Goal: Information Seeking & Learning: Learn about a topic

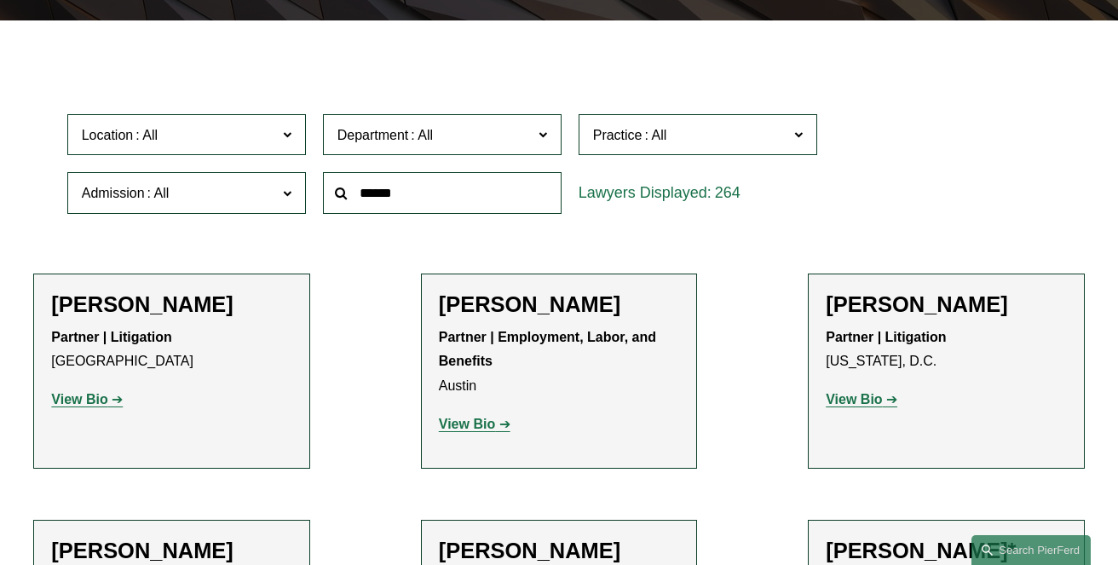
scroll to position [10780, 0]
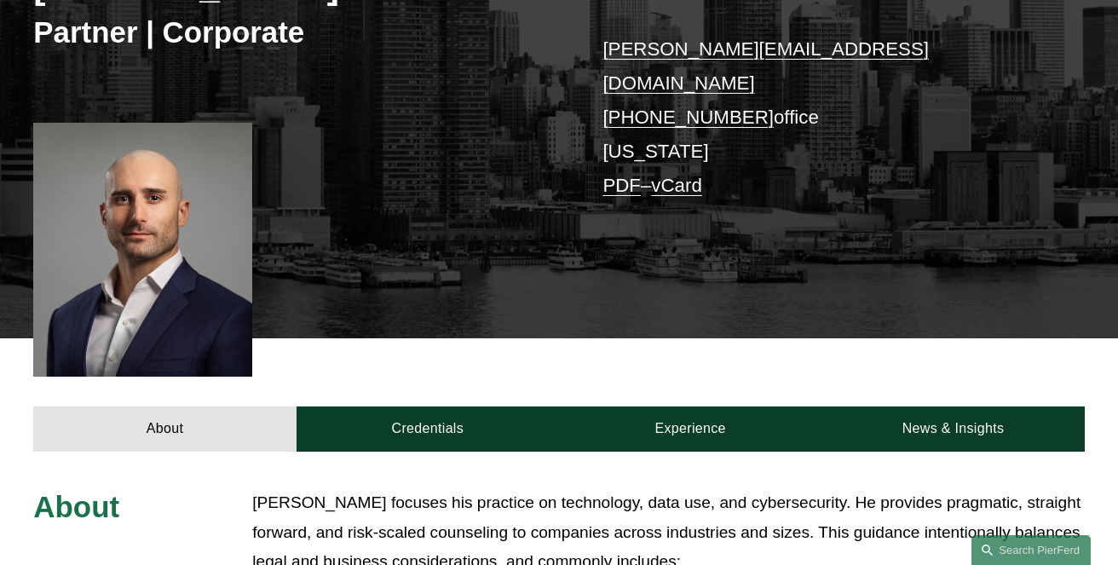
scroll to position [341, 0]
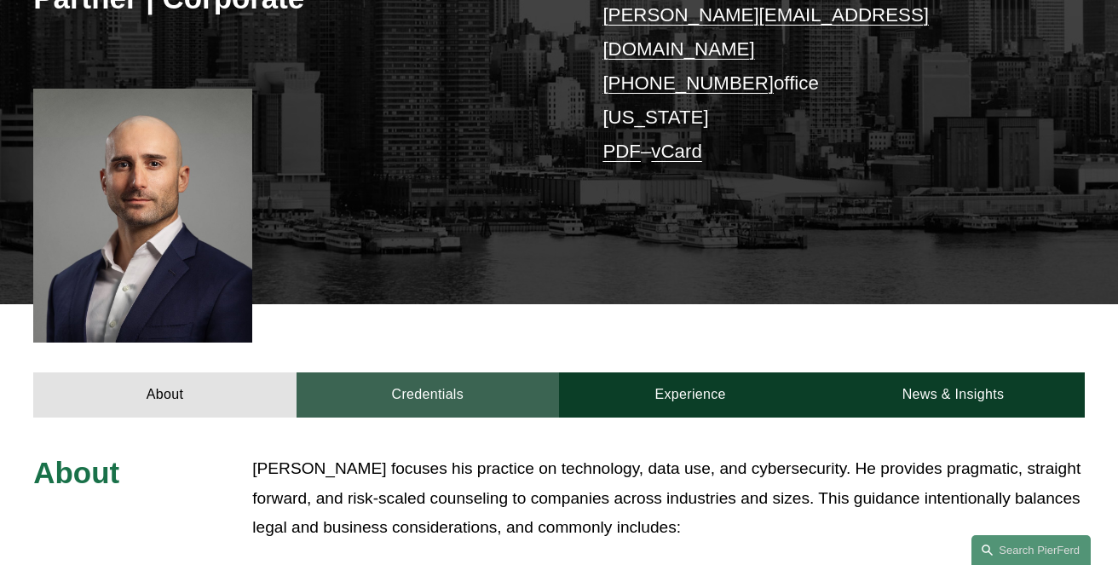
click at [429, 372] on link "Credentials" at bounding box center [427, 394] width 262 height 45
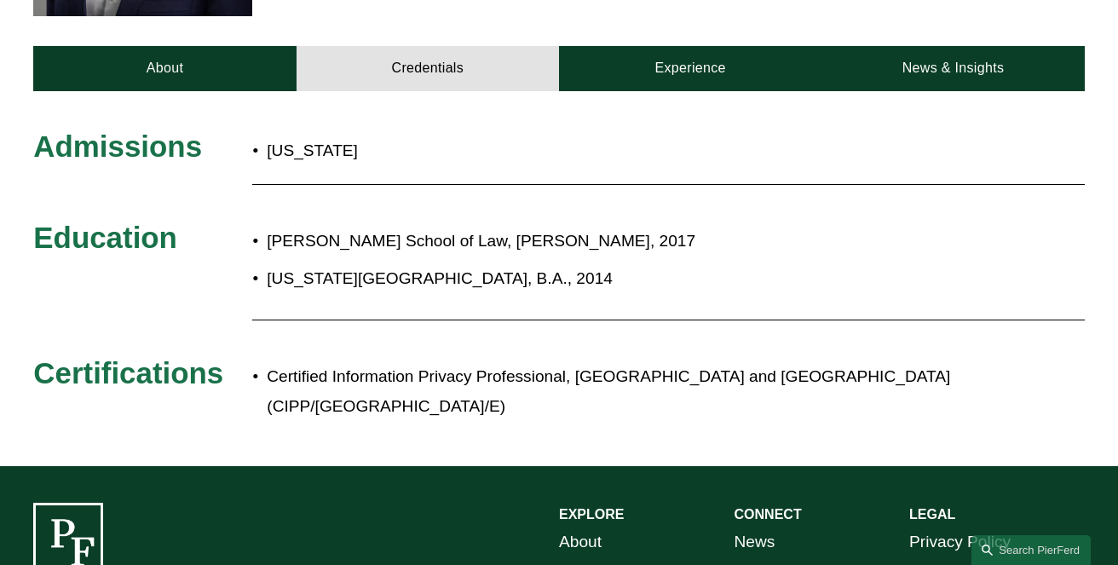
scroll to position [682, 0]
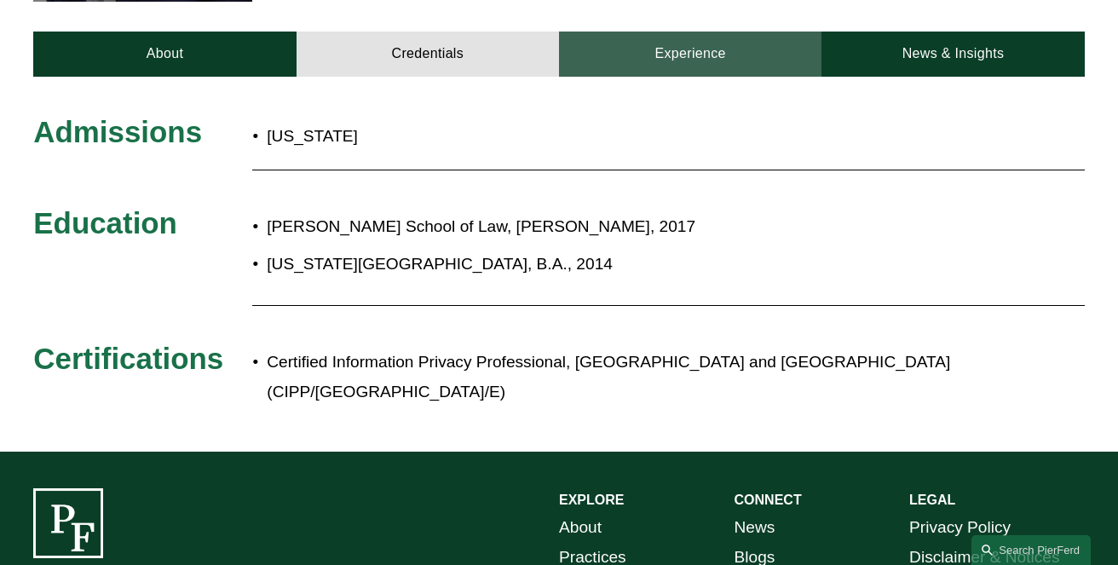
click at [688, 32] on link "Experience" at bounding box center [690, 54] width 262 height 45
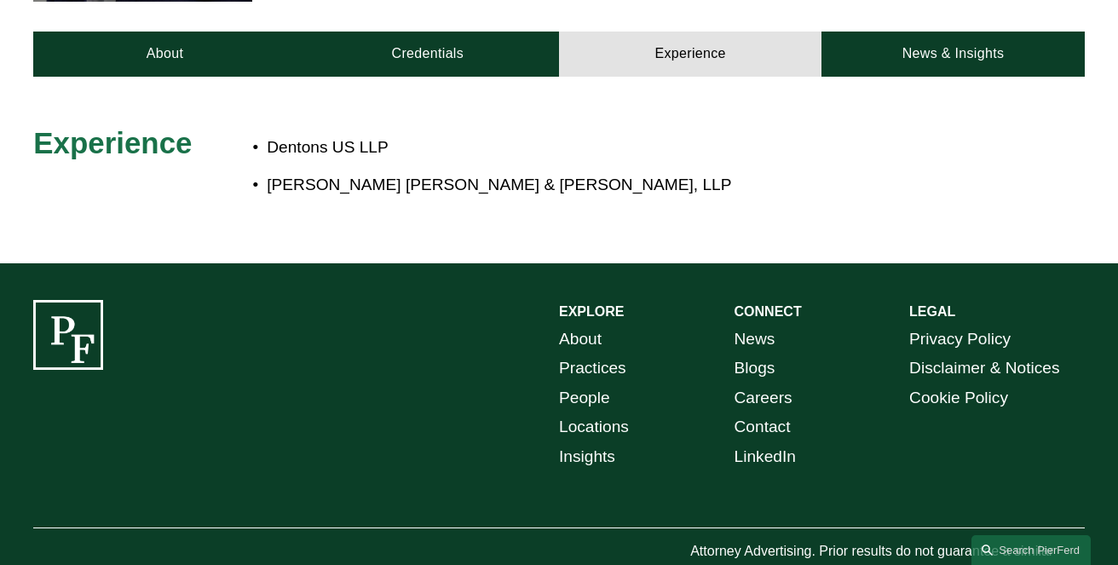
scroll to position [426, 0]
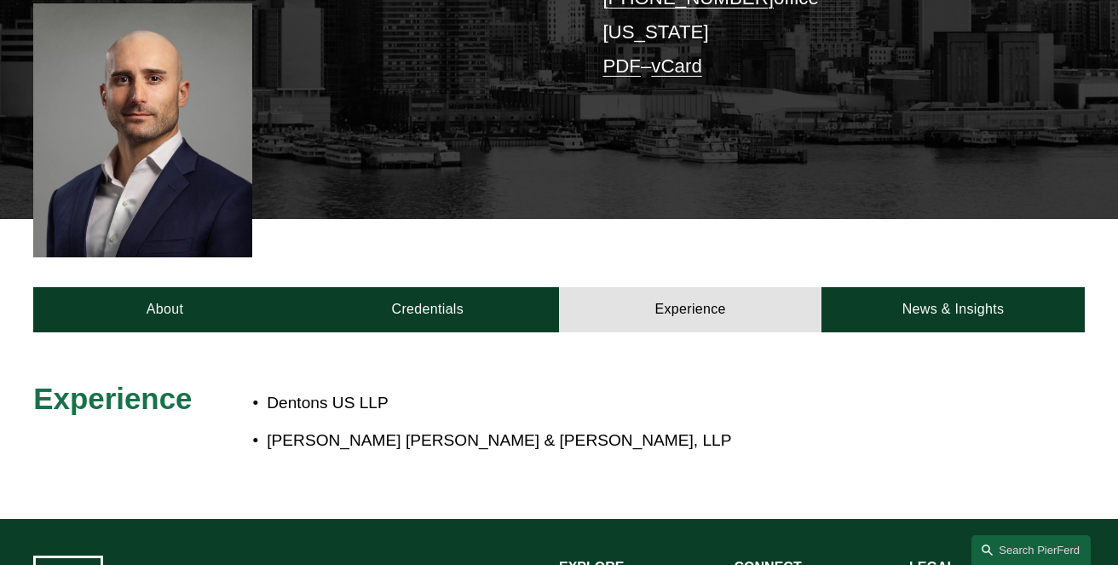
click at [20, 275] on div "About Credentials Experience News & Insights" at bounding box center [559, 275] width 1118 height 113
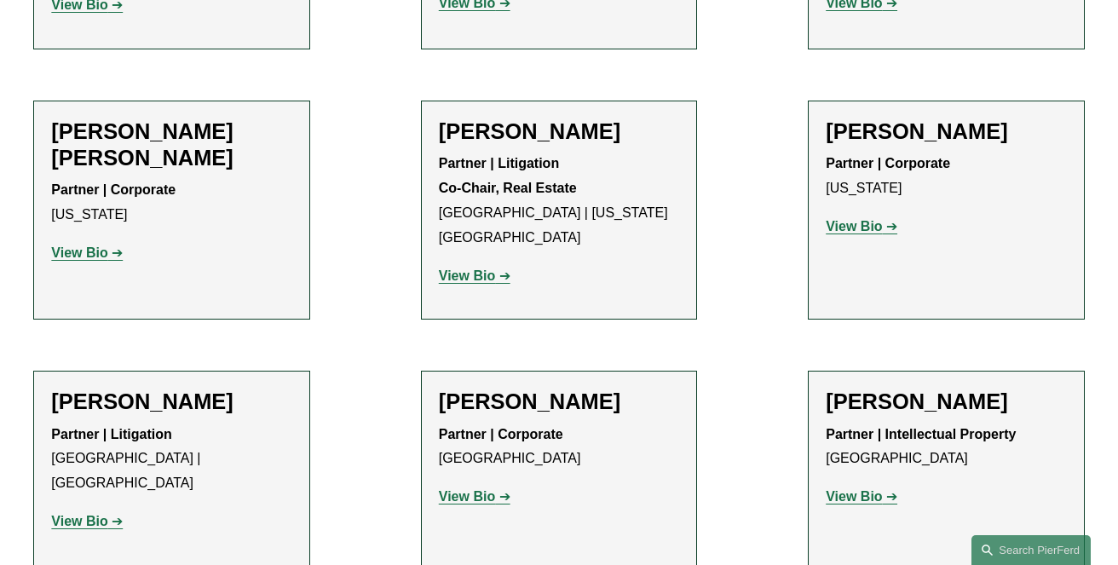
scroll to position [3478, 0]
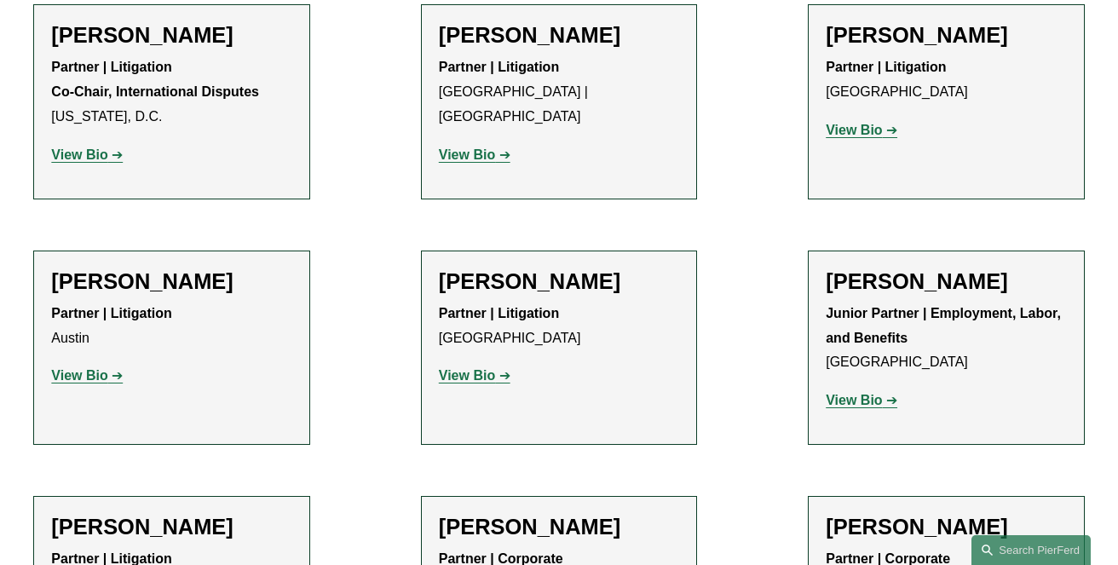
click at [839, 400] on strong "View Bio" at bounding box center [854, 400] width 56 height 14
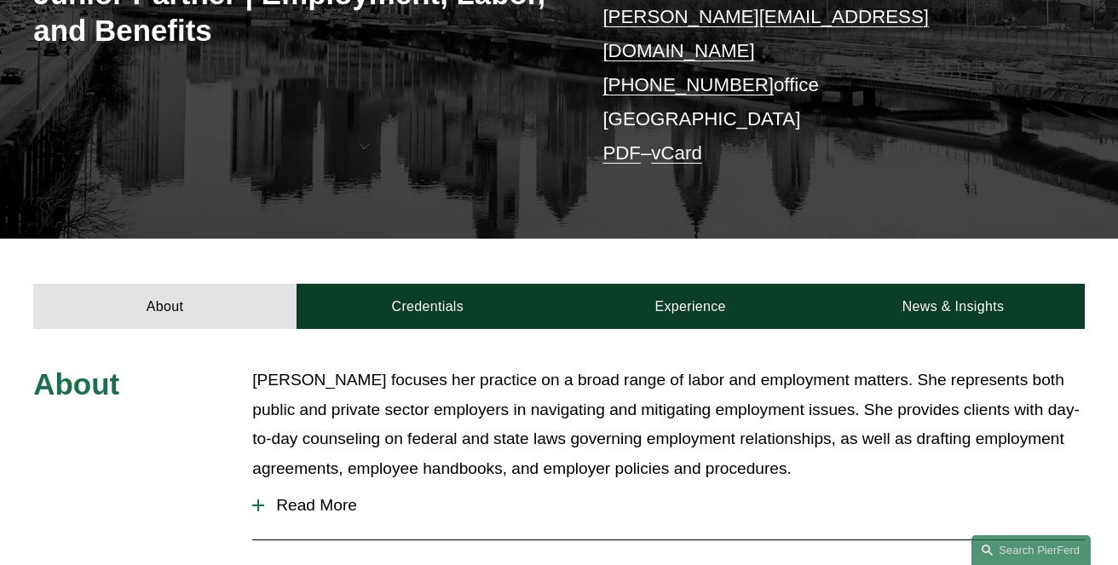
scroll to position [511, 0]
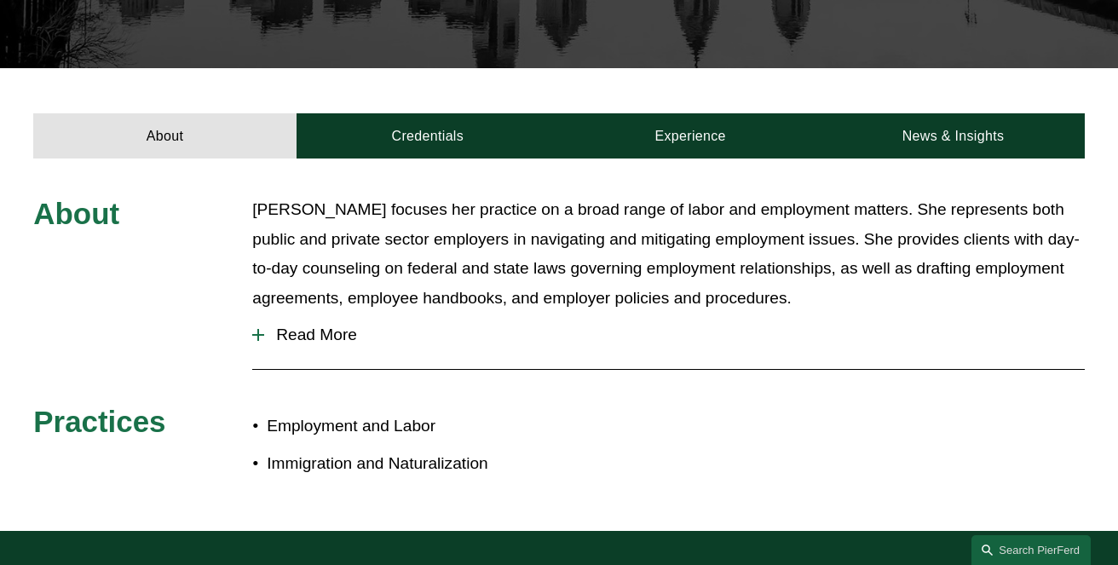
drag, startPoint x: 428, startPoint y: 170, endPoint x: 667, endPoint y: 288, distance: 267.1
click at [667, 288] on div "About Allison Bustin focuses her practice on a broad range of labor and employm…" at bounding box center [559, 344] width 1118 height 298
click at [812, 325] on span "Read More" at bounding box center [674, 334] width 820 height 19
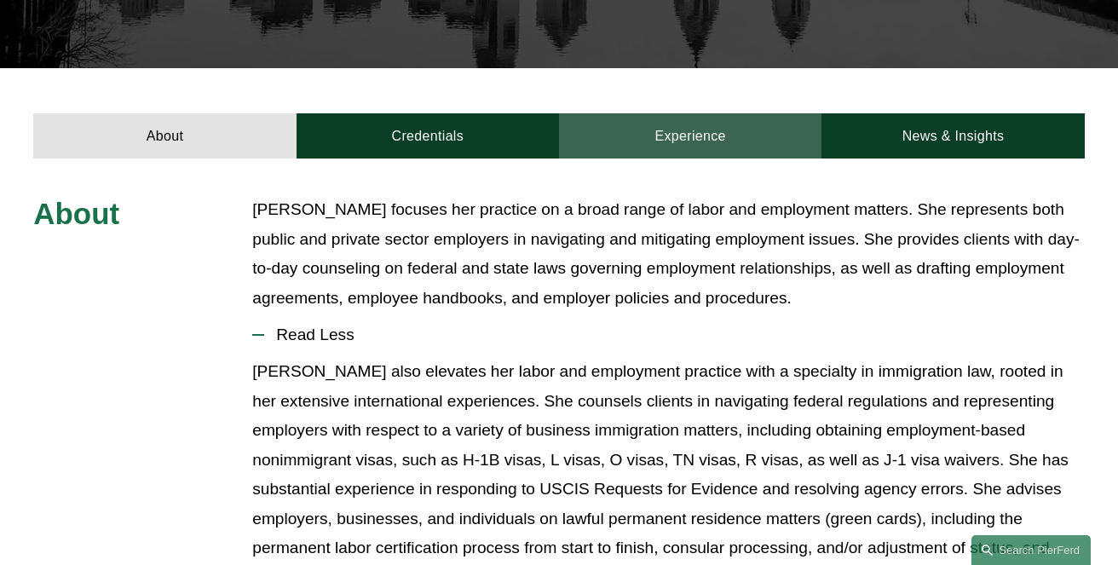
click at [723, 113] on link "Experience" at bounding box center [690, 135] width 262 height 45
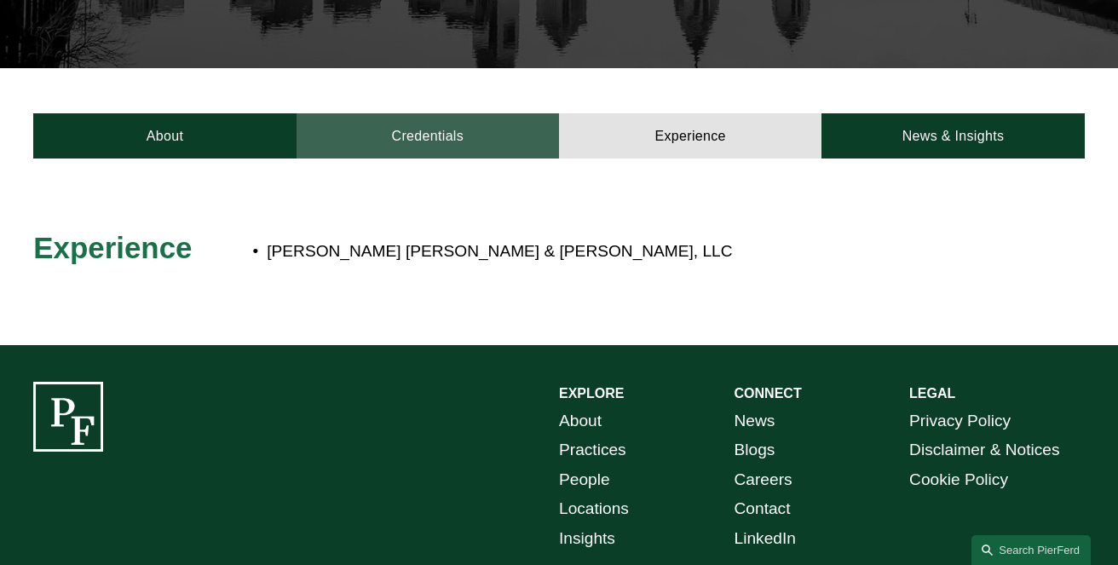
click at [465, 113] on link "Credentials" at bounding box center [427, 135] width 262 height 45
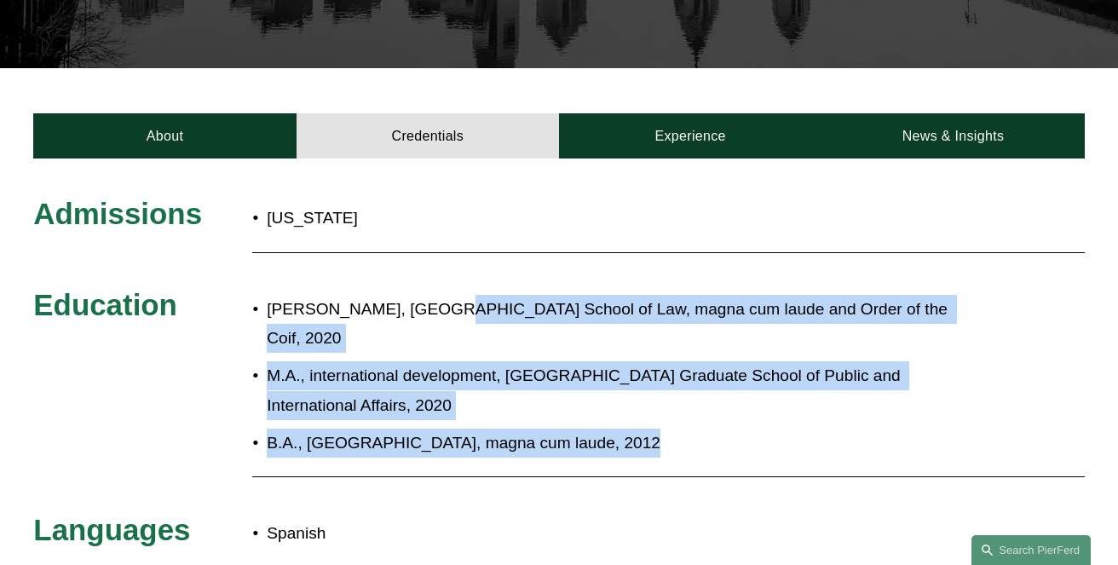
drag, startPoint x: 410, startPoint y: 279, endPoint x: 757, endPoint y: 423, distance: 375.8
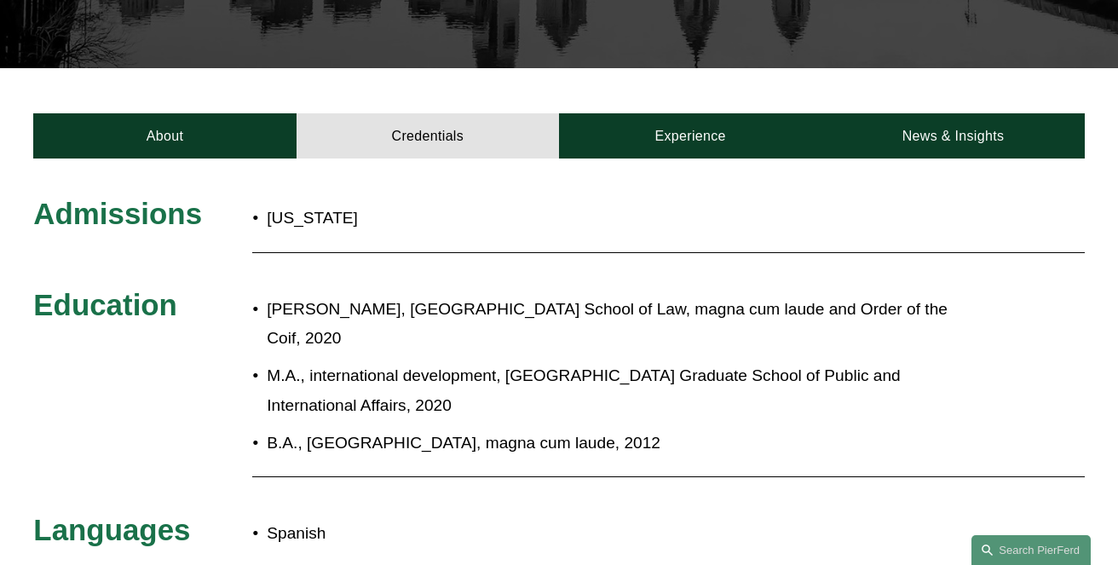
click at [757, 469] on div at bounding box center [668, 477] width 832 height 17
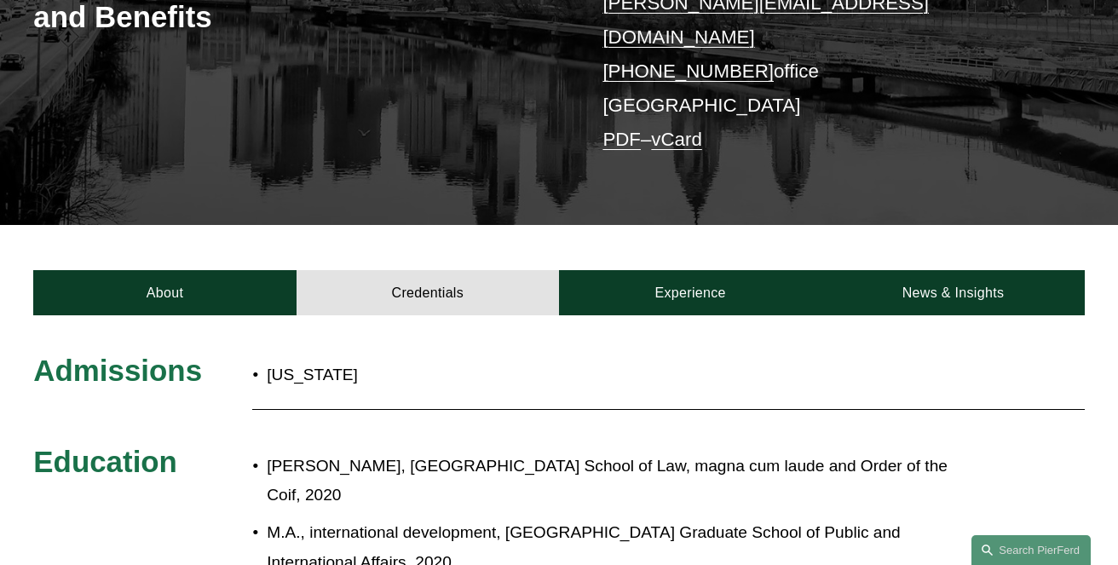
scroll to position [0, 0]
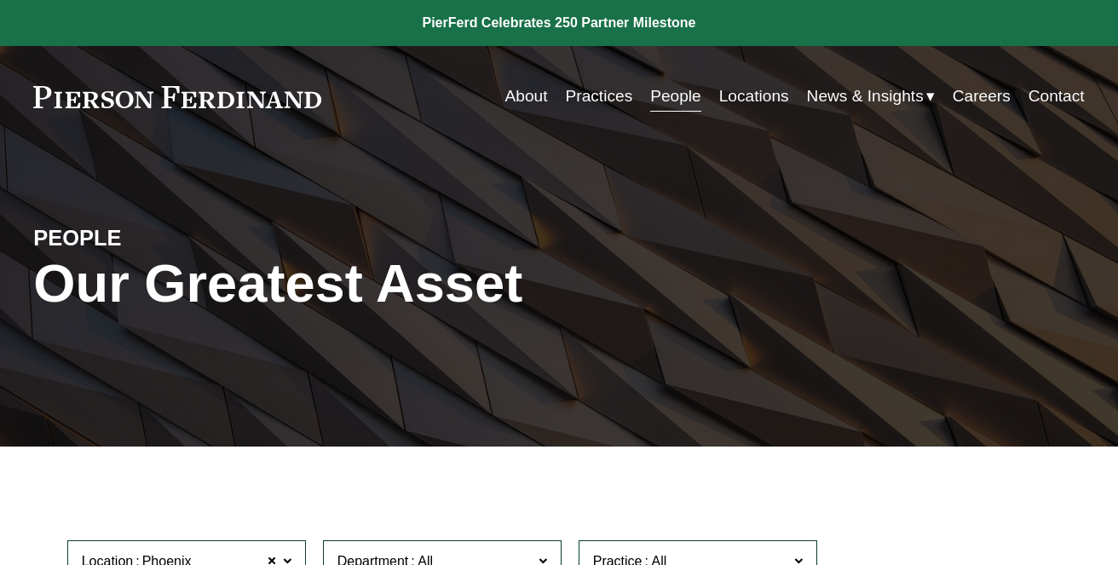
drag, startPoint x: 0, startPoint y: 0, endPoint x: 665, endPoint y: 112, distance: 673.9
click at [670, 93] on link "People" at bounding box center [675, 96] width 51 height 32
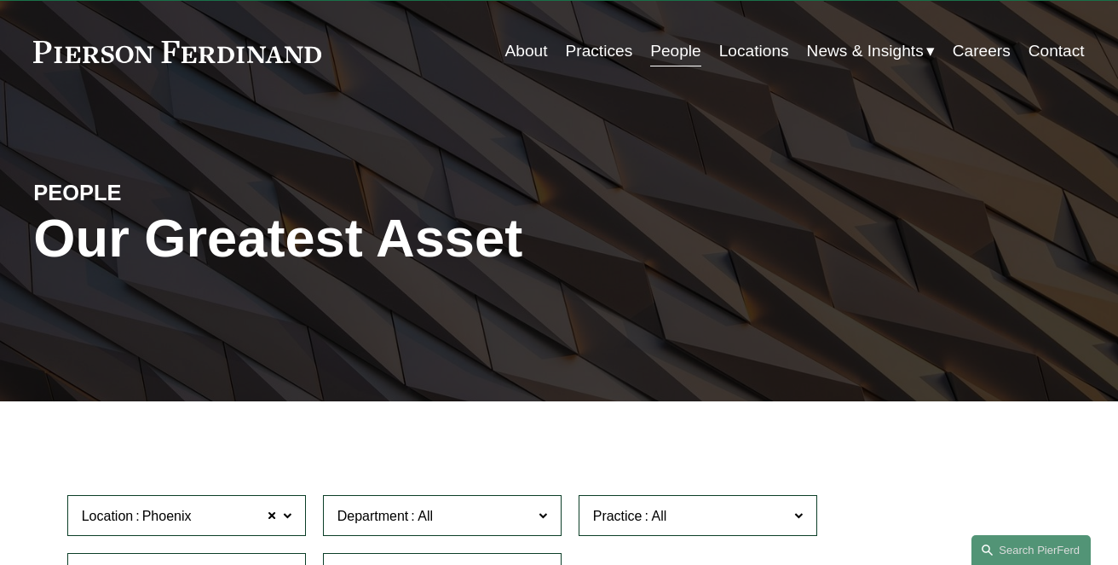
scroll to position [252, 0]
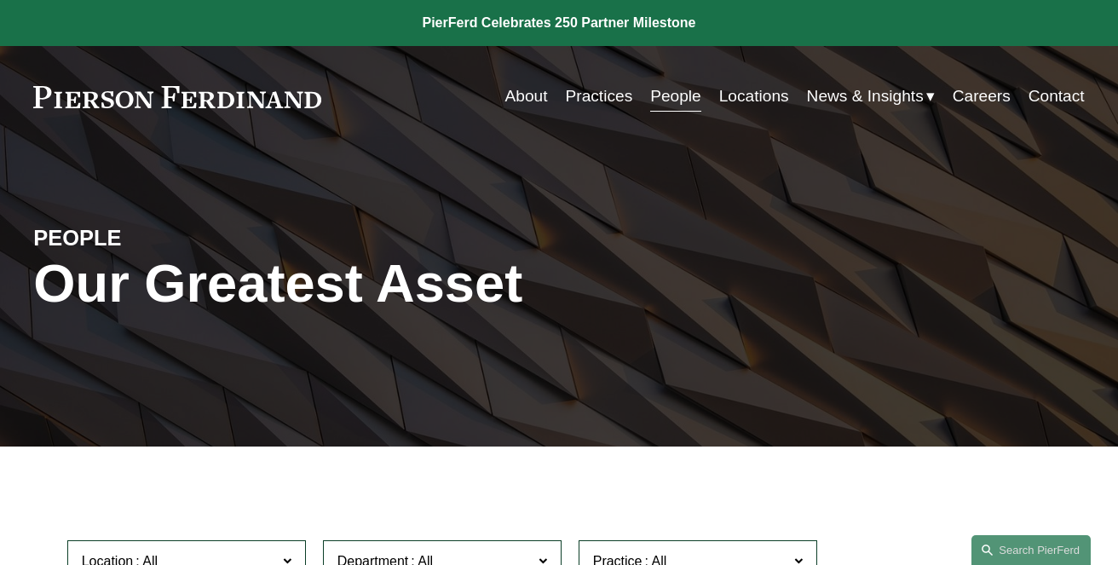
scroll to position [918, 0]
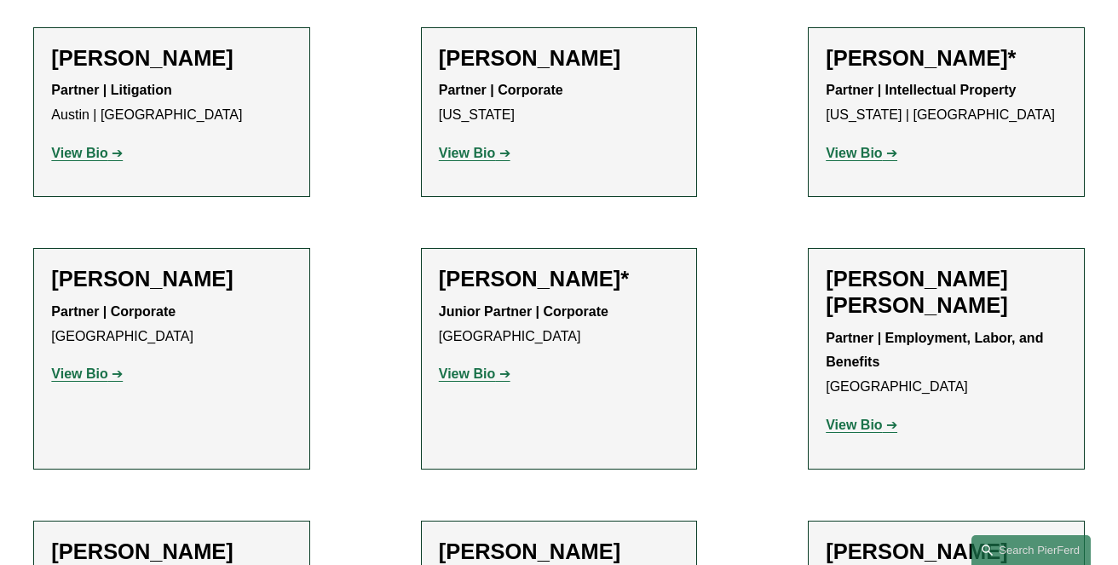
click at [845, 429] on strong "View Bio" at bounding box center [854, 424] width 56 height 14
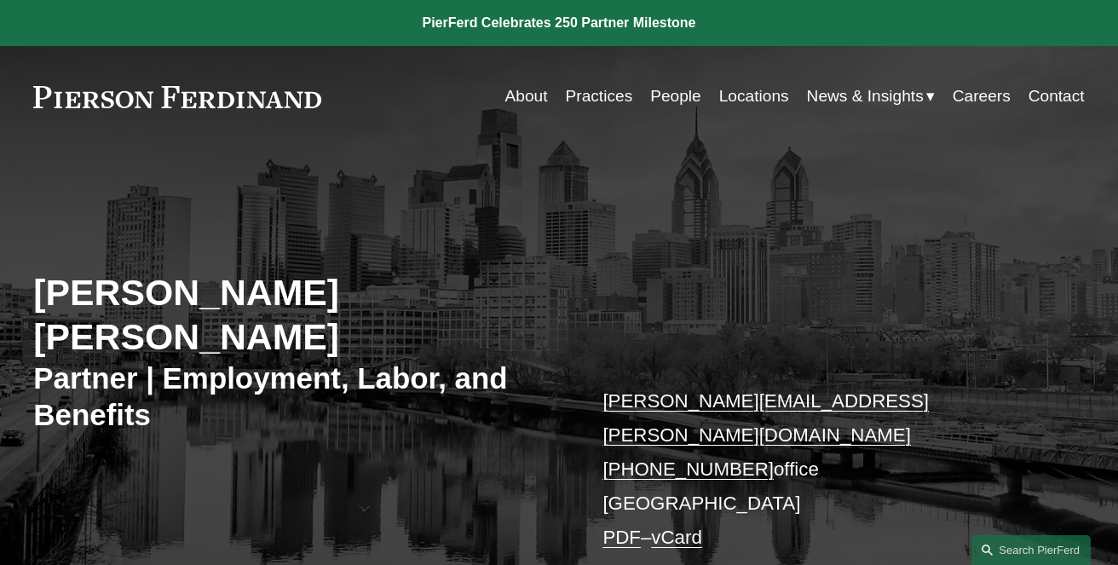
click at [904, 25] on link at bounding box center [559, 23] width 1118 height 46
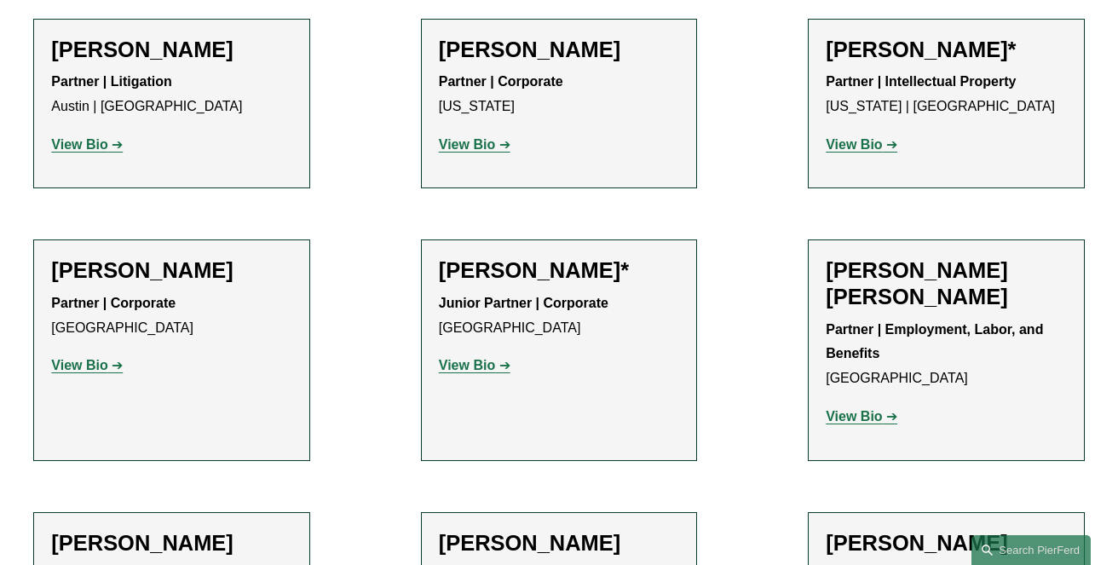
scroll to position [3478, 0]
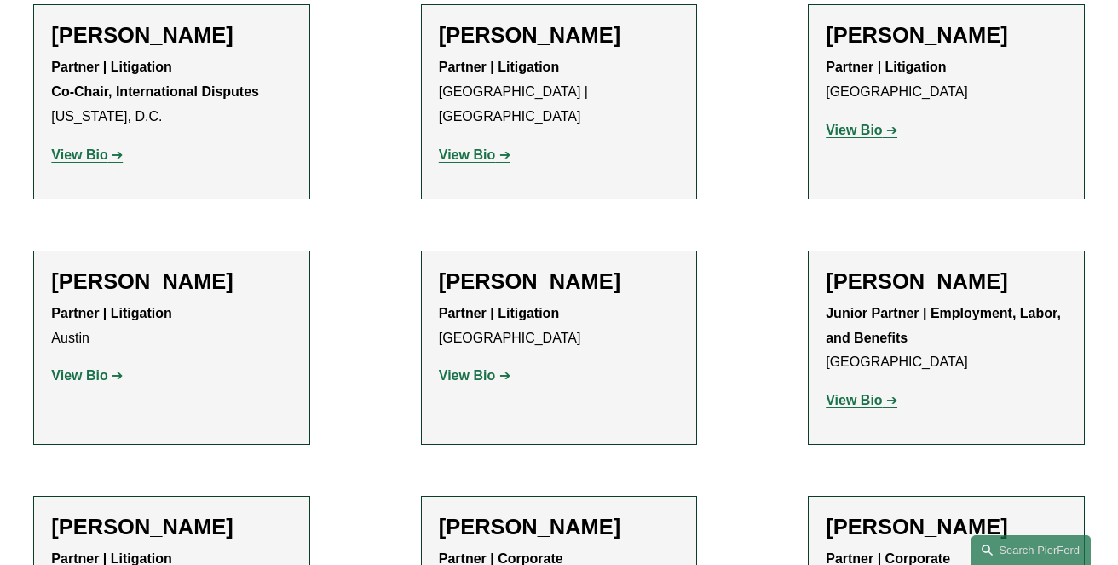
click at [837, 403] on strong "View Bio" at bounding box center [854, 400] width 56 height 14
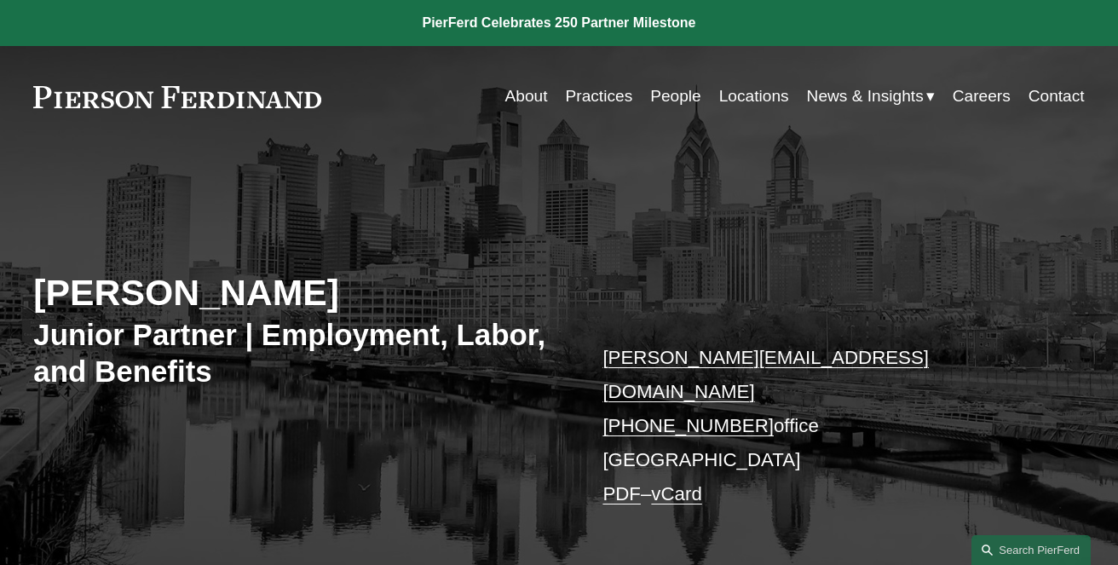
click at [886, 26] on link at bounding box center [559, 23] width 1118 height 46
